Goal: Check status: Check status

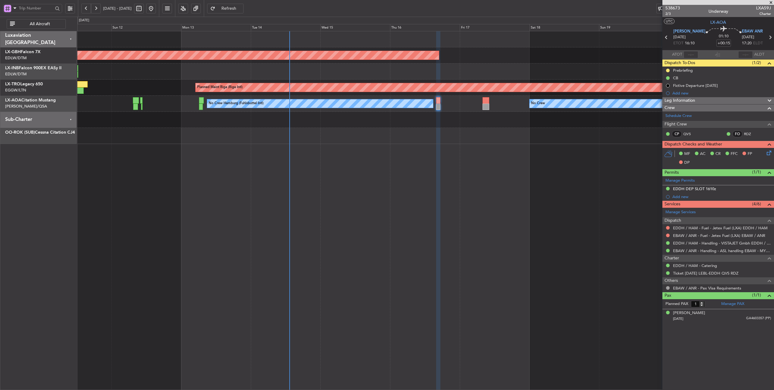
click at [242, 10] on span "Refresh" at bounding box center [229, 8] width 25 height 4
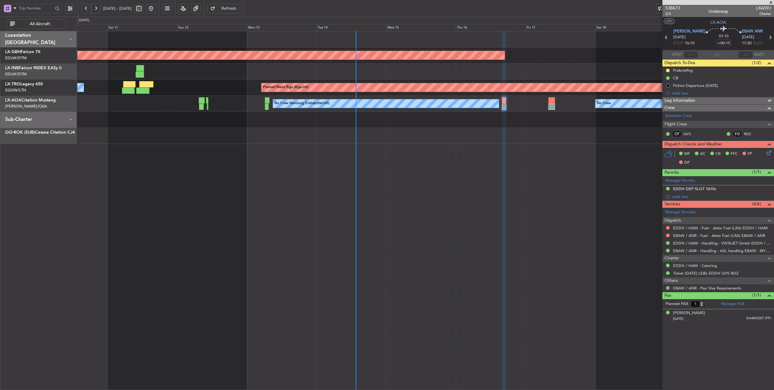
click at [87, 7] on button at bounding box center [86, 9] width 10 height 10
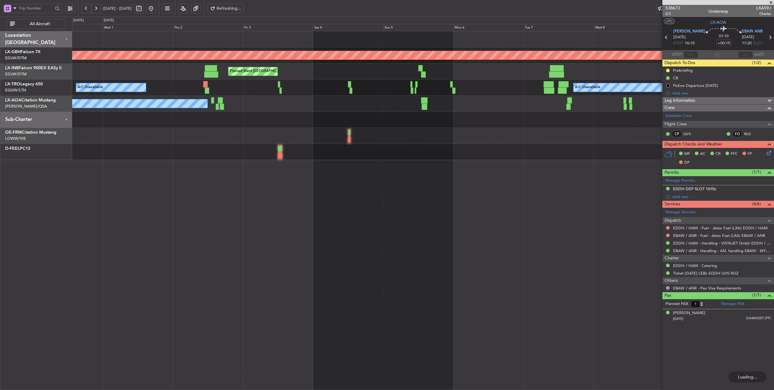
click at [87, 7] on button at bounding box center [86, 9] width 10 height 10
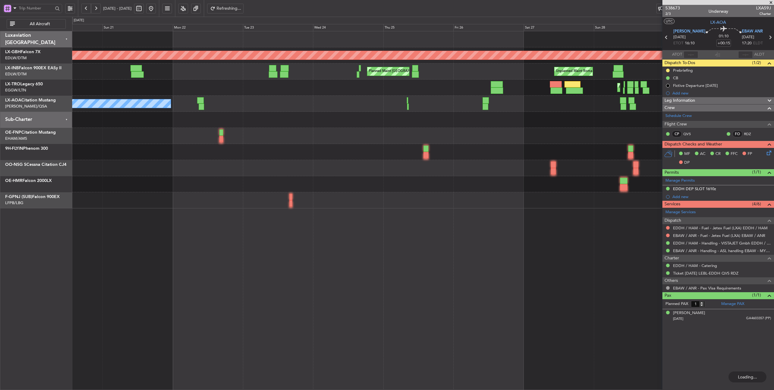
click at [87, 7] on button at bounding box center [86, 9] width 10 height 10
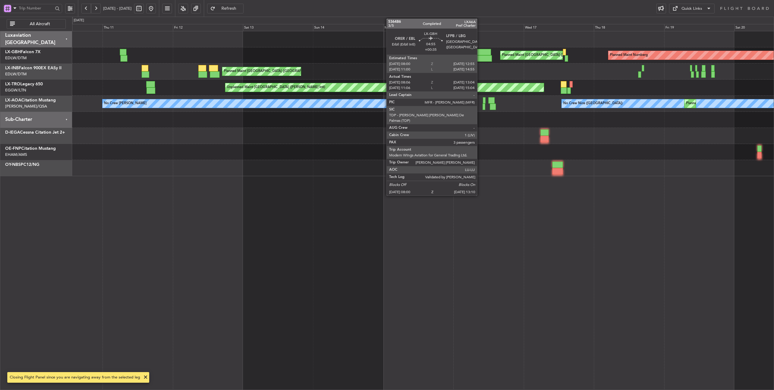
click at [480, 53] on div at bounding box center [484, 52] width 15 height 6
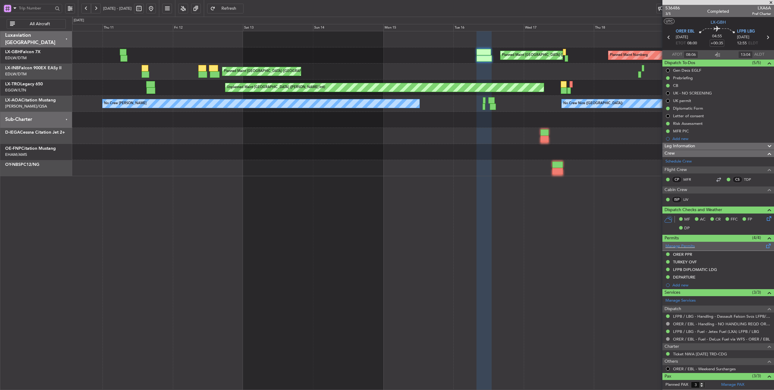
scroll to position [39, 0]
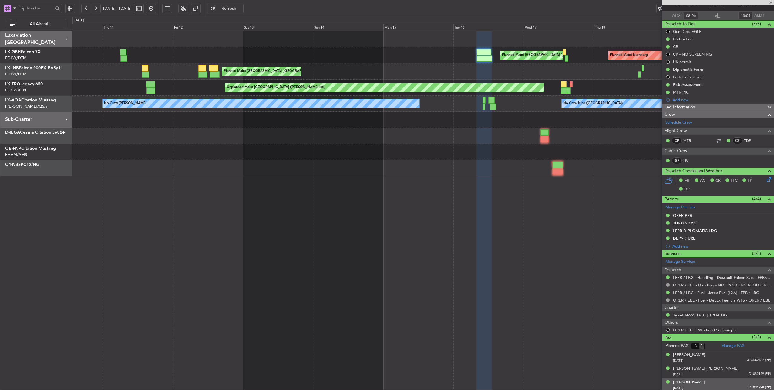
click at [706, 379] on div "[PERSON_NAME]" at bounding box center [689, 382] width 32 height 6
click at [18, 50] on span "LX-GBH" at bounding box center [12, 52] width 15 height 4
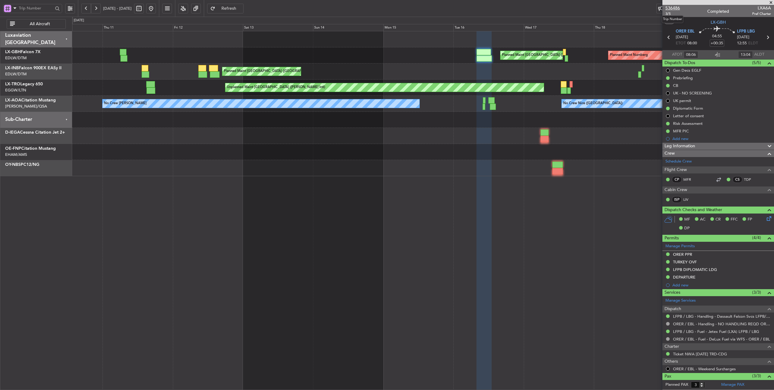
click at [676, 8] on span "536486" at bounding box center [673, 8] width 15 height 6
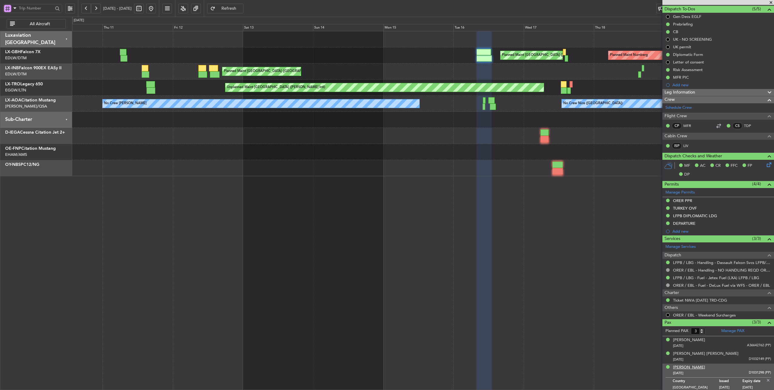
drag, startPoint x: 739, startPoint y: 364, endPoint x: 698, endPoint y: 364, distance: 41.0
click at [698, 364] on div "[PERSON_NAME] [DATE] D1031298 (PP)" at bounding box center [722, 370] width 98 height 12
click at [698, 364] on div "[PERSON_NAME]" at bounding box center [689, 367] width 32 height 6
